Goal: Task Accomplishment & Management: Manage account settings

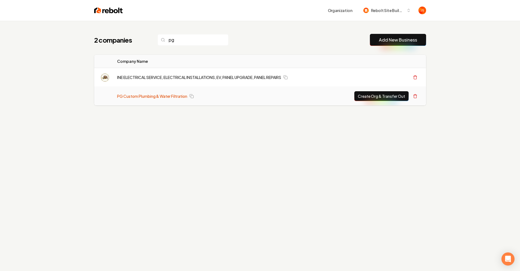
type input "pg"
click at [138, 97] on link "PG Custom Plumbing & Water Filtration" at bounding box center [152, 95] width 70 height 5
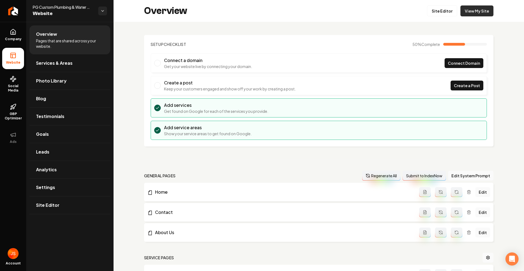
click at [481, 13] on link "View My Site" at bounding box center [476, 10] width 33 height 11
click at [478, 12] on link "View My Site" at bounding box center [476, 10] width 33 height 11
click at [4, 35] on link "Company" at bounding box center [13, 34] width 22 height 21
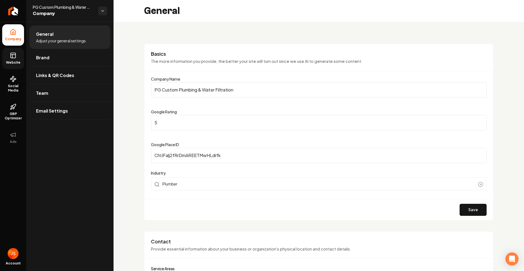
click at [14, 63] on span "Website" at bounding box center [13, 62] width 19 height 4
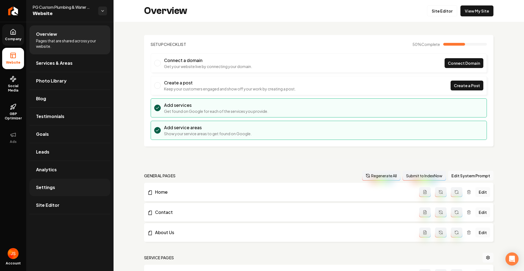
click at [57, 184] on link "Settings" at bounding box center [69, 186] width 81 height 17
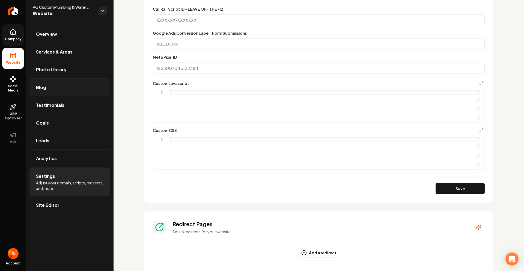
scroll to position [173, 0]
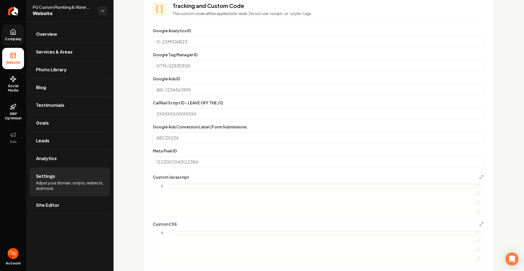
click at [14, 33] on icon at bounding box center [13, 33] width 2 height 2
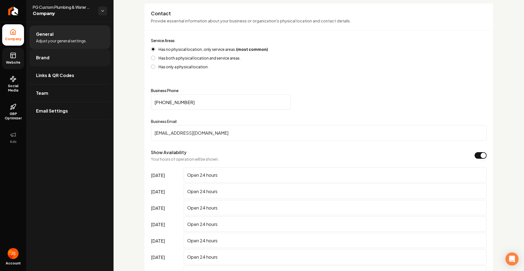
click at [43, 53] on link "Brand" at bounding box center [69, 57] width 81 height 17
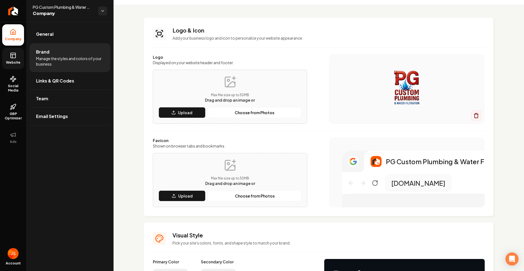
scroll to position [51, 0]
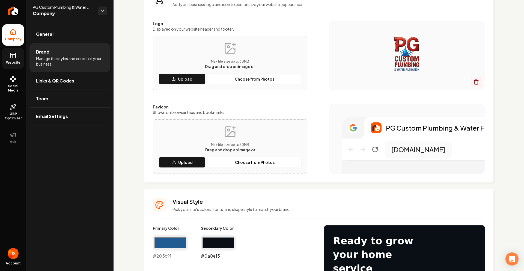
click at [216, 242] on input "#0a0e15" at bounding box center [218, 242] width 35 height 15
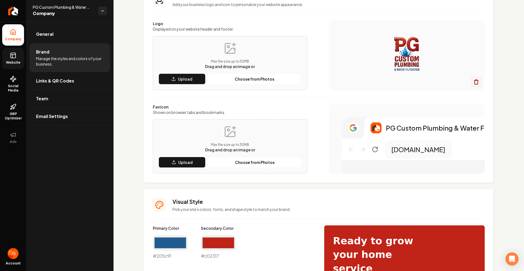
click at [369, 83] on div "Main content area" at bounding box center [407, 55] width 156 height 70
click at [222, 256] on div "#c02317 #c02317" at bounding box center [218, 247] width 35 height 24
click at [216, 256] on div "#c02317 #c02317" at bounding box center [218, 247] width 35 height 24
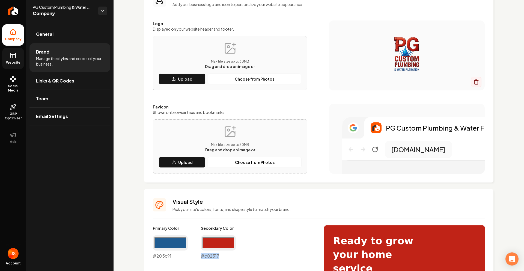
click at [216, 256] on div "#c02317 #c02317" at bounding box center [218, 247] width 35 height 24
copy div "#c02317"
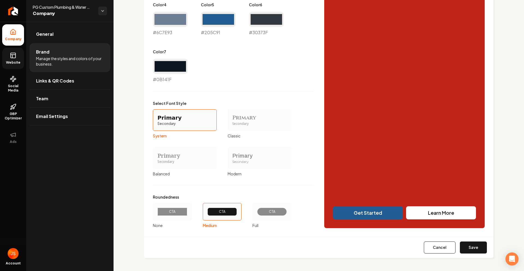
click at [428, 244] on button "Cancel" at bounding box center [440, 247] width 32 height 12
type input "#0a0e15"
type input "#f2f4f6"
type input "#dee1e8"
type input "#d0d5dc"
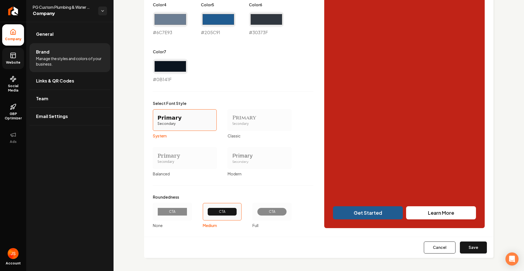
type input "#6c7e93"
type input "#205c91"
type input "#30373f"
type input "#0b141f"
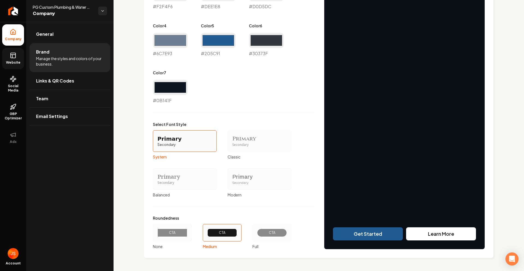
click at [6, 59] on link "Website" at bounding box center [13, 58] width 22 height 21
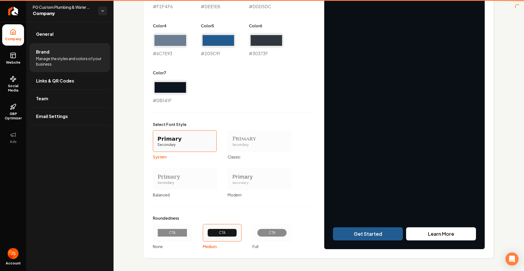
scroll to position [166, 0]
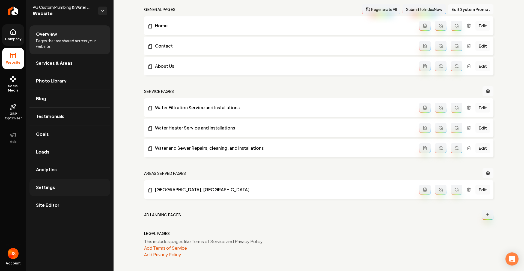
click at [39, 183] on link "Settings" at bounding box center [69, 186] width 81 height 17
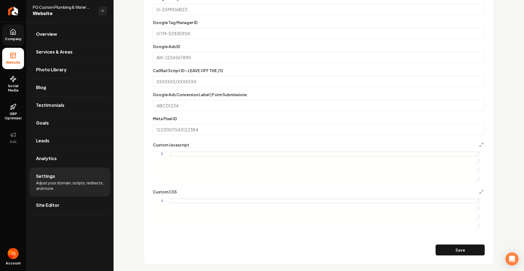
scroll to position [206, 0]
click at [189, 198] on div "Main content area" at bounding box center [325, 214] width 310 height 32
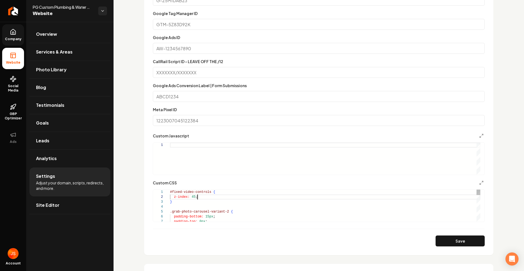
scroll to position [0, 0]
drag, startPoint x: 201, startPoint y: 196, endPoint x: 151, endPoint y: 184, distance: 50.9
click at [472, 238] on button "Save" at bounding box center [459, 240] width 49 height 11
type textarea "**********"
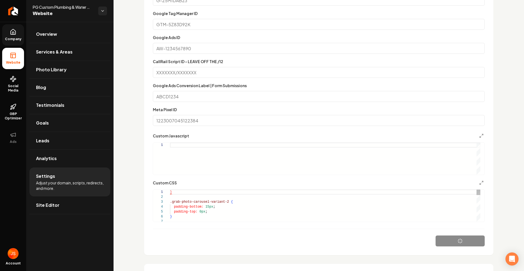
scroll to position [49, 0]
click at [5, 32] on link "Company" at bounding box center [13, 34] width 22 height 21
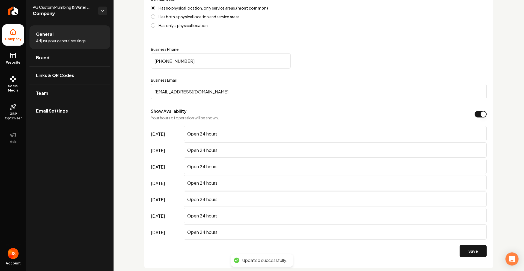
click at [15, 57] on icon at bounding box center [13, 55] width 7 height 7
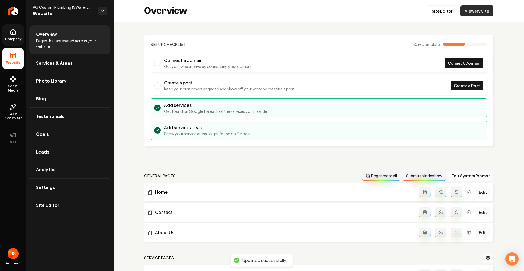
click at [463, 14] on link "View My Site" at bounding box center [476, 10] width 33 height 11
